Goal: Find specific page/section: Find specific page/section

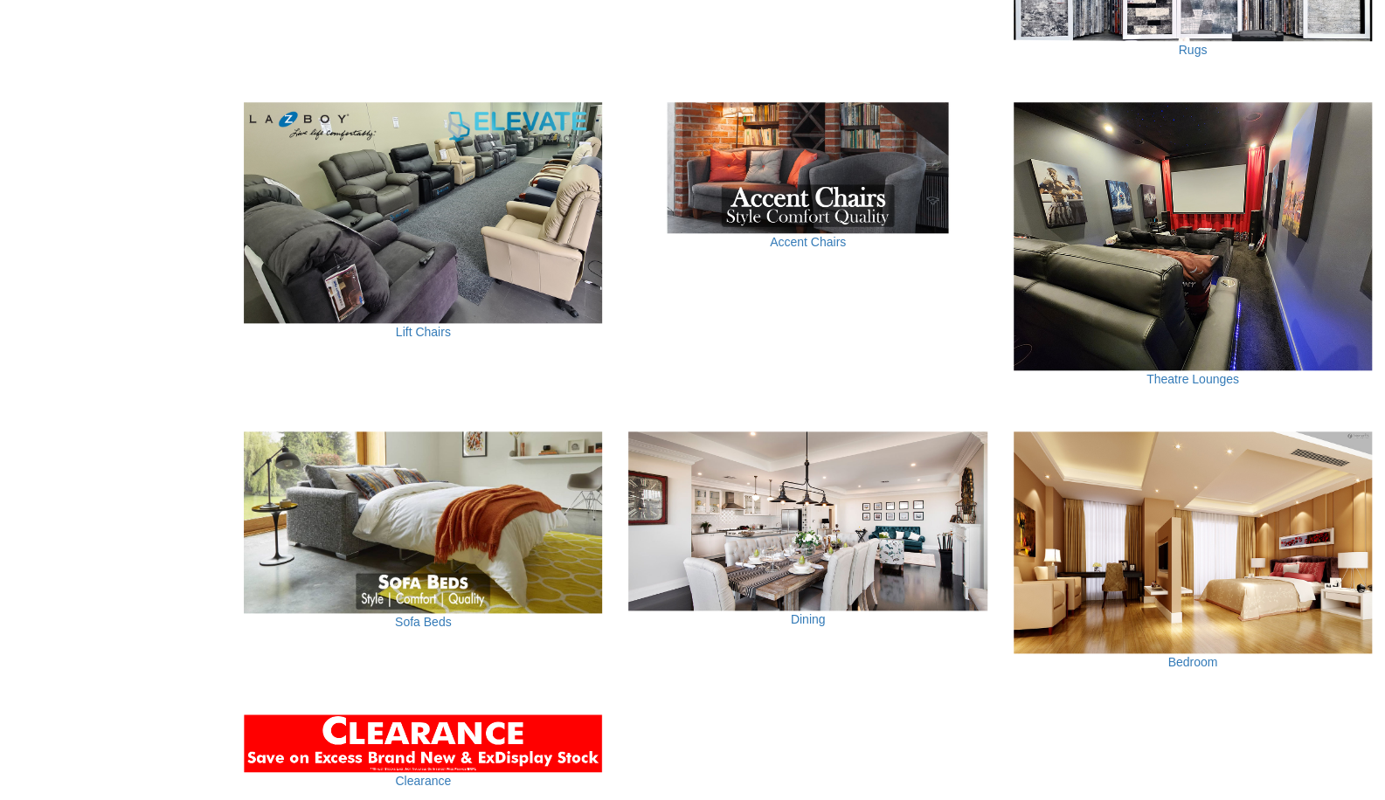
scroll to position [826, 0]
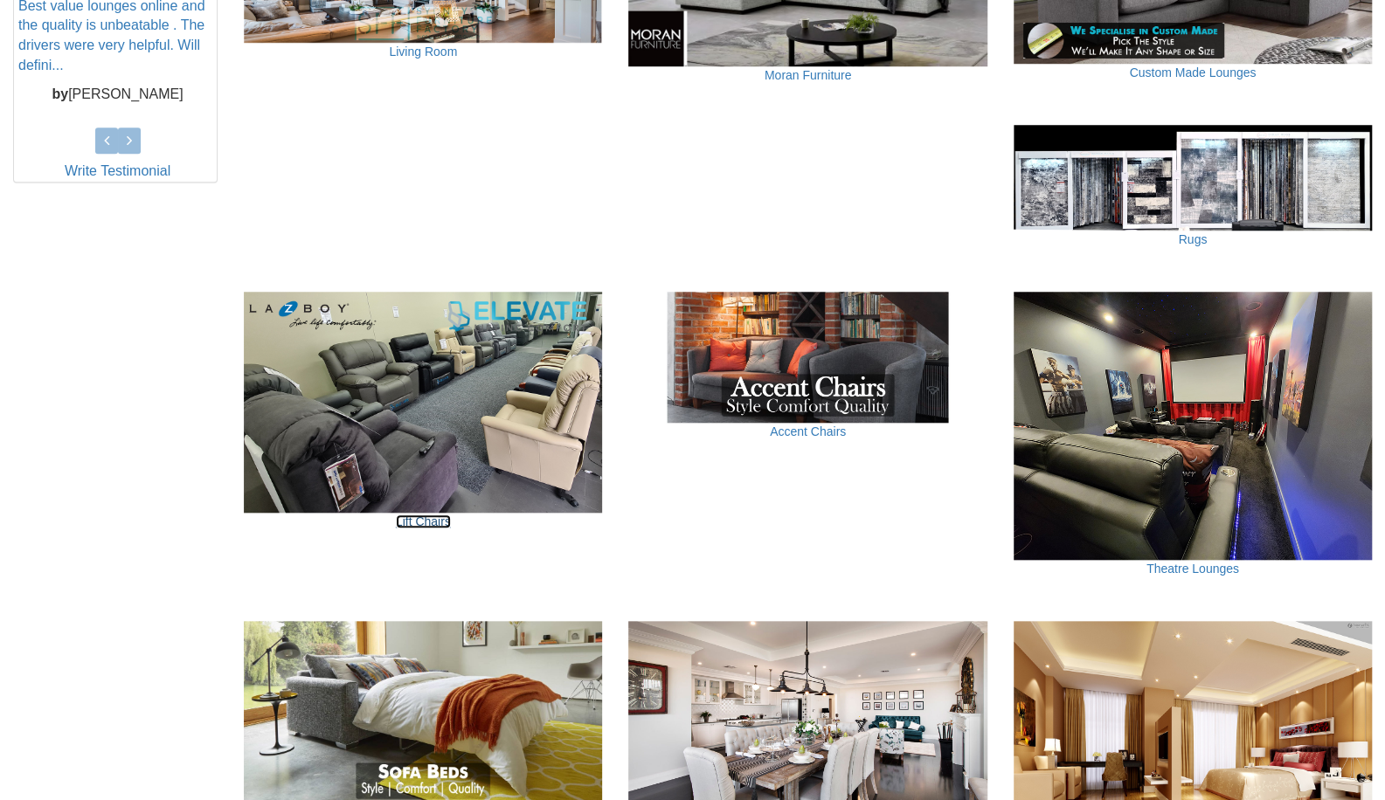
click at [426, 523] on link "Lift Chairs" at bounding box center [423, 522] width 55 height 14
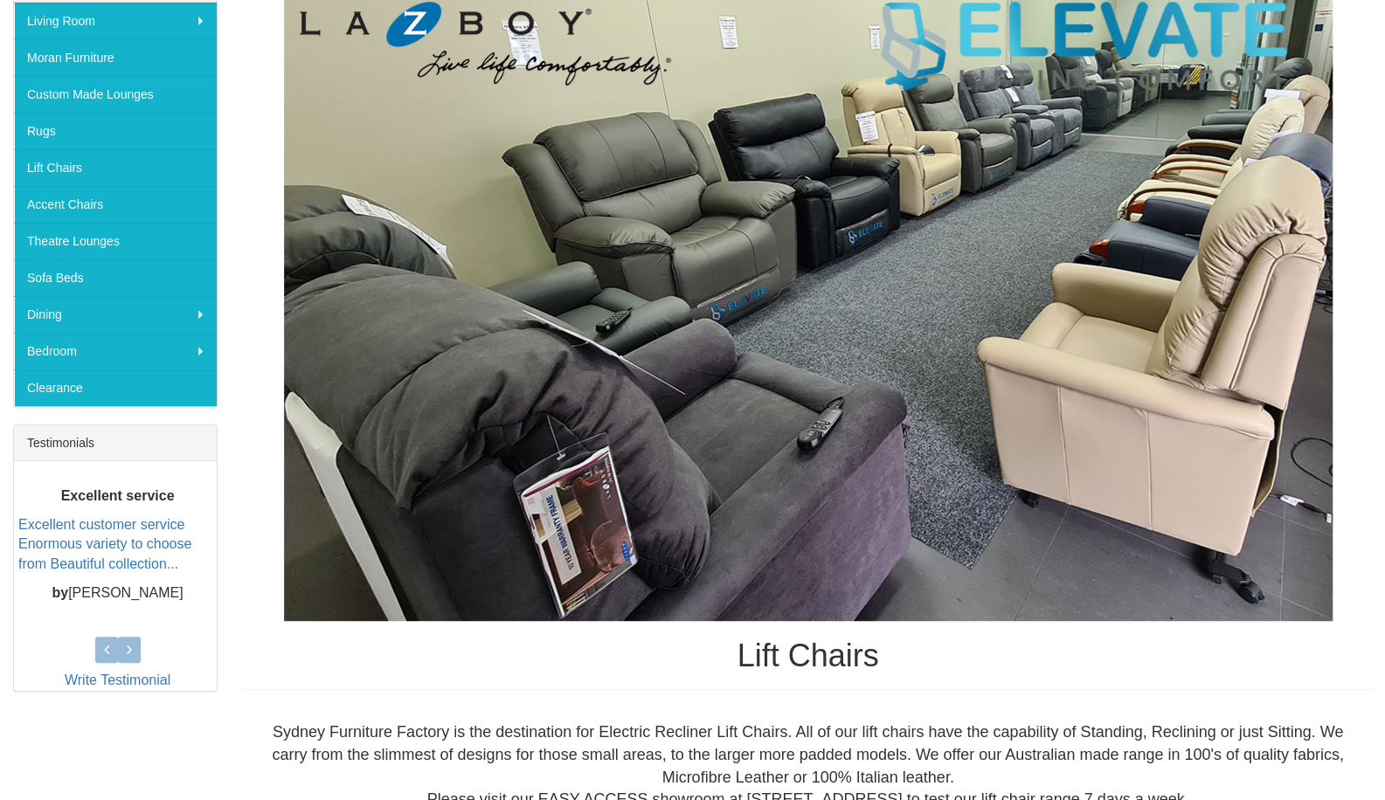
scroll to position [214, 0]
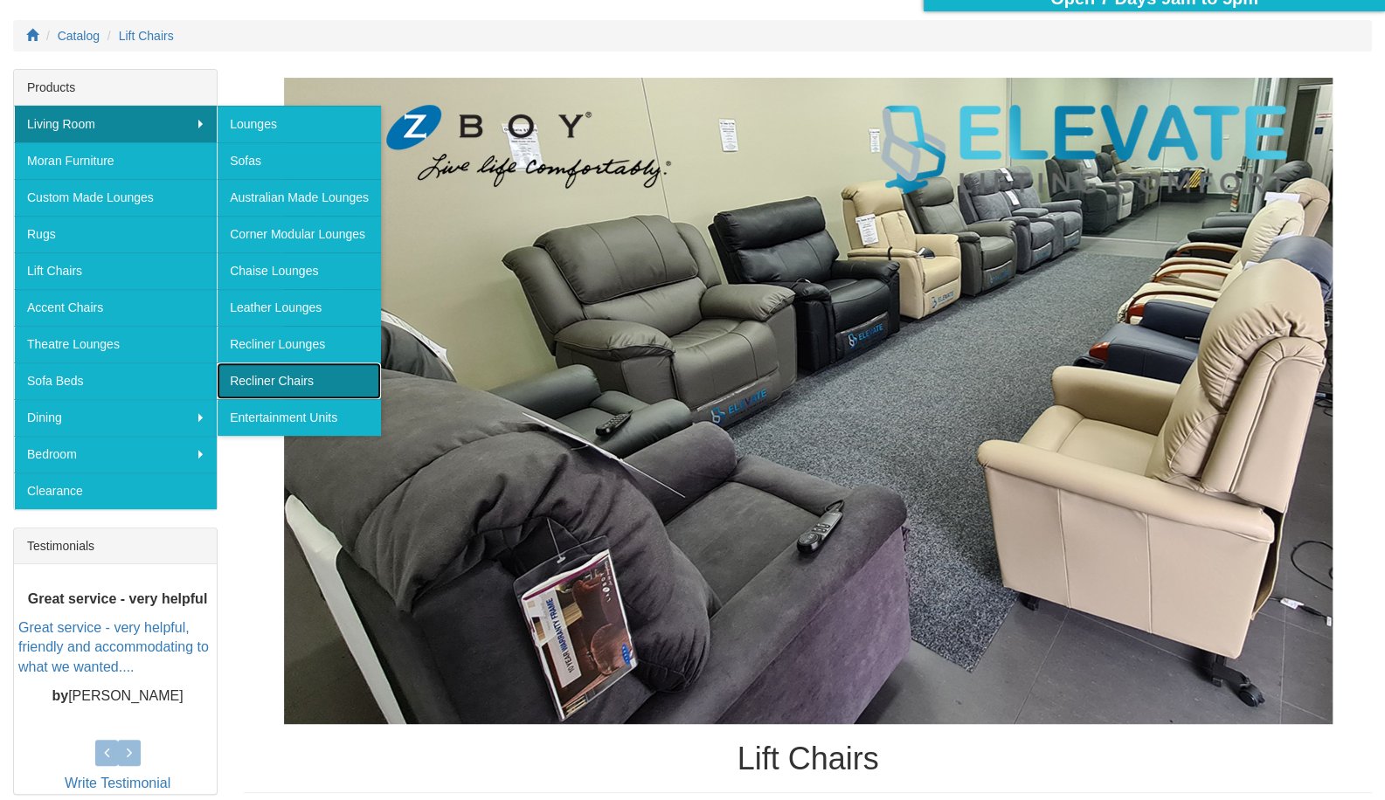
click at [285, 378] on link "Recliner Chairs" at bounding box center [299, 381] width 164 height 37
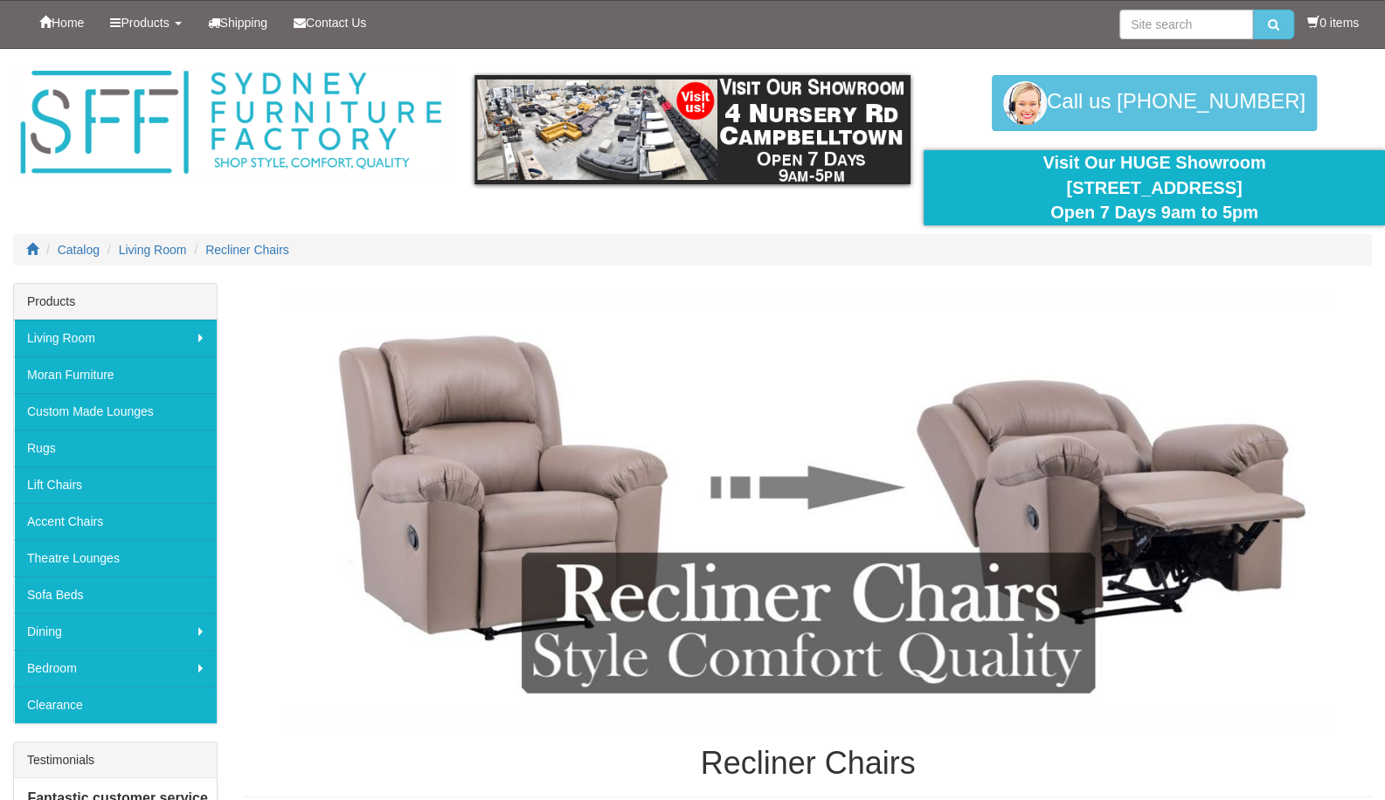
click at [470, 298] on img at bounding box center [808, 510] width 1048 height 437
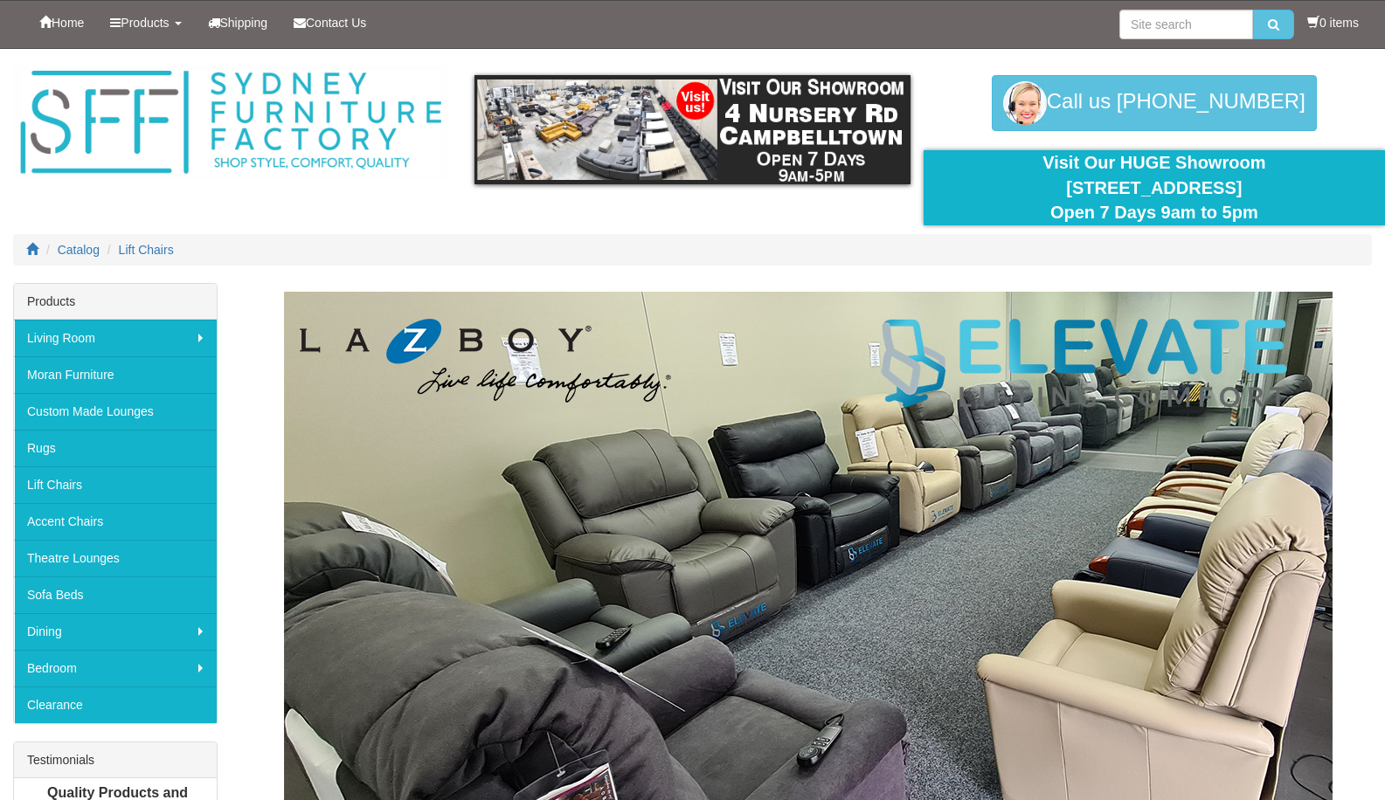
scroll to position [214, 0]
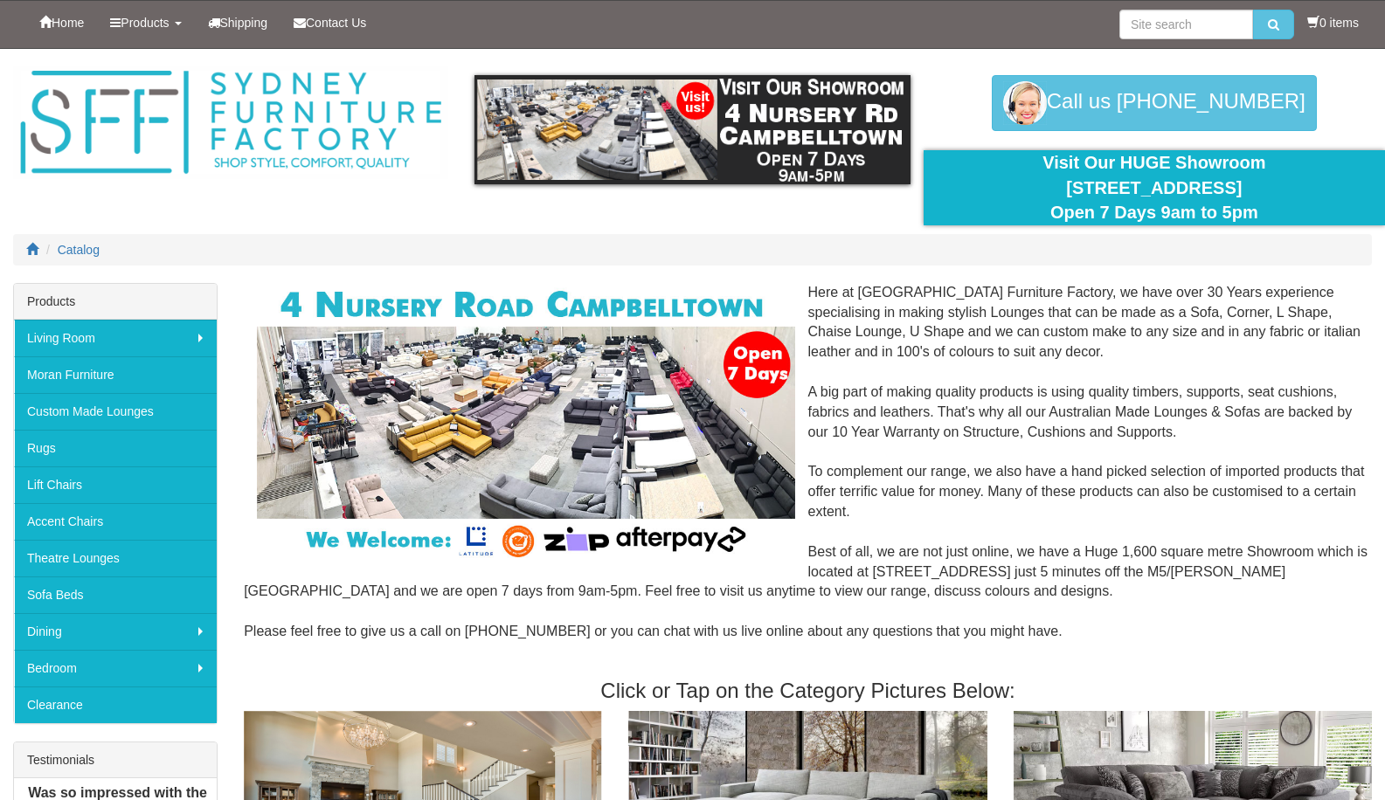
scroll to position [826, 0]
